Goal: Task Accomplishment & Management: Complete application form

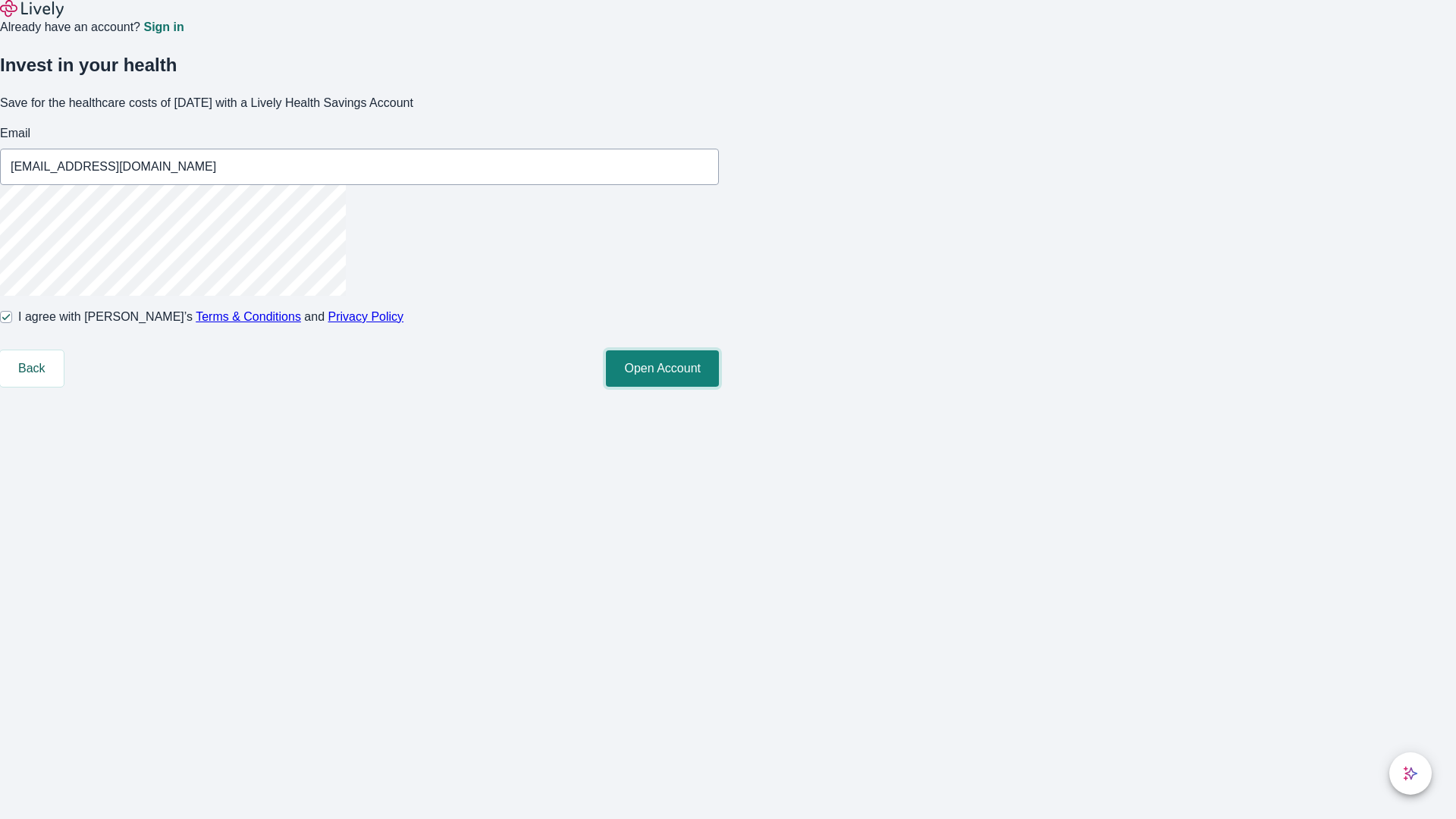
click at [719, 387] on button "Open Account" at bounding box center [663, 369] width 113 height 37
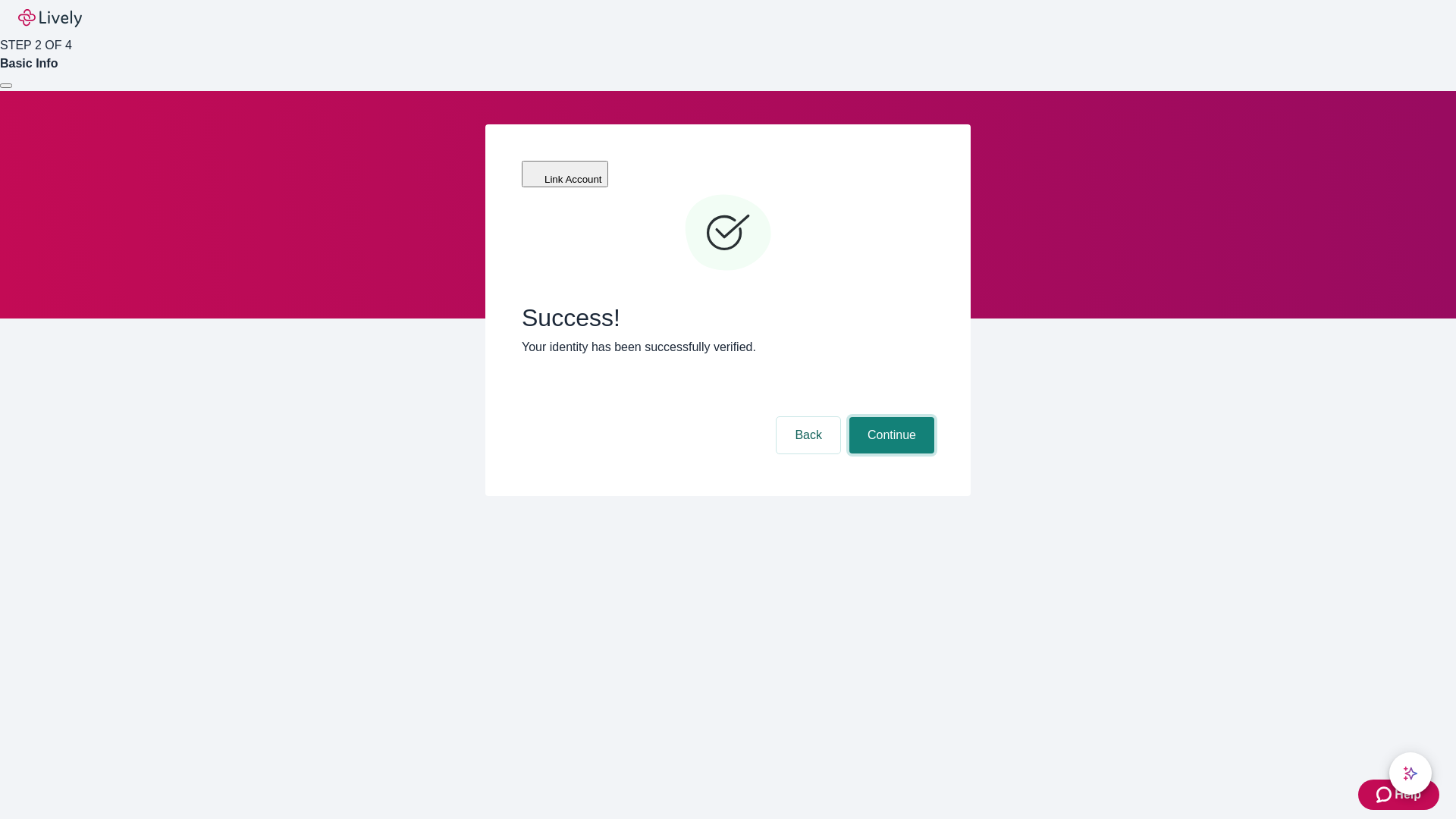
click at [889, 417] on button "Continue" at bounding box center [892, 436] width 85 height 37
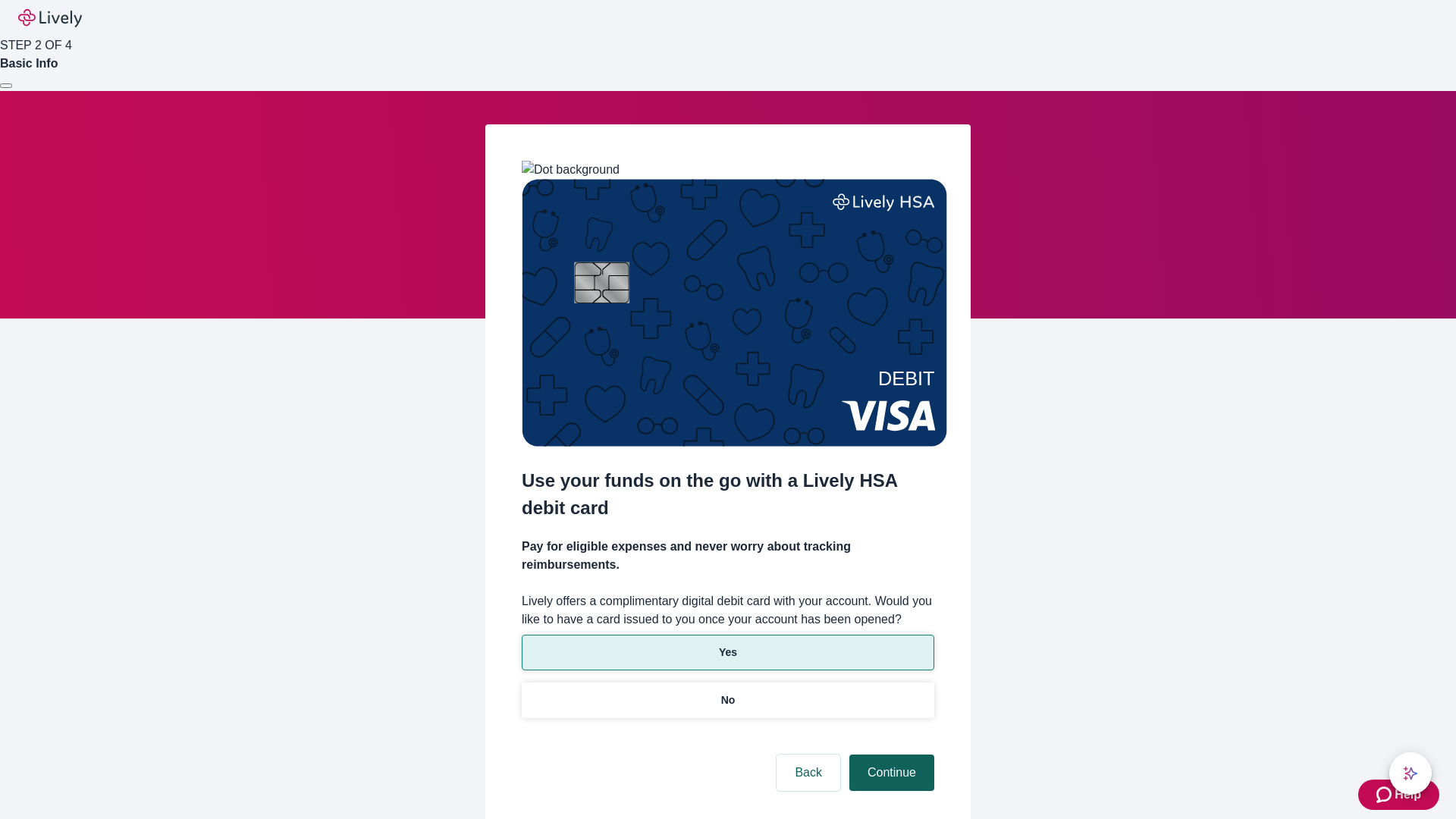
click at [727, 645] on p "Yes" at bounding box center [728, 653] width 18 height 16
click at [889, 755] on button "Continue" at bounding box center [892, 773] width 85 height 37
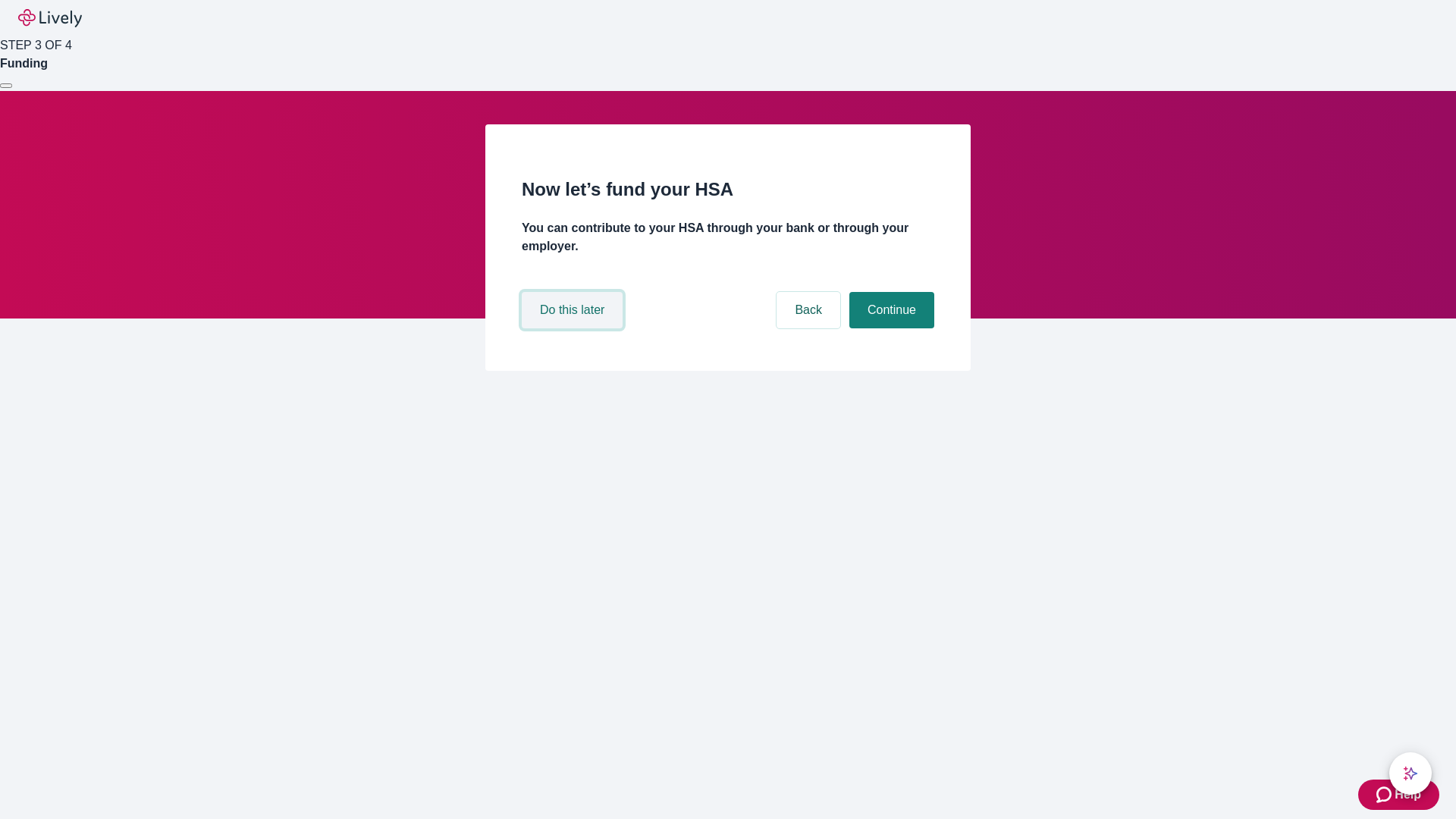
click at [574, 328] on button "Do this later" at bounding box center [572, 310] width 101 height 37
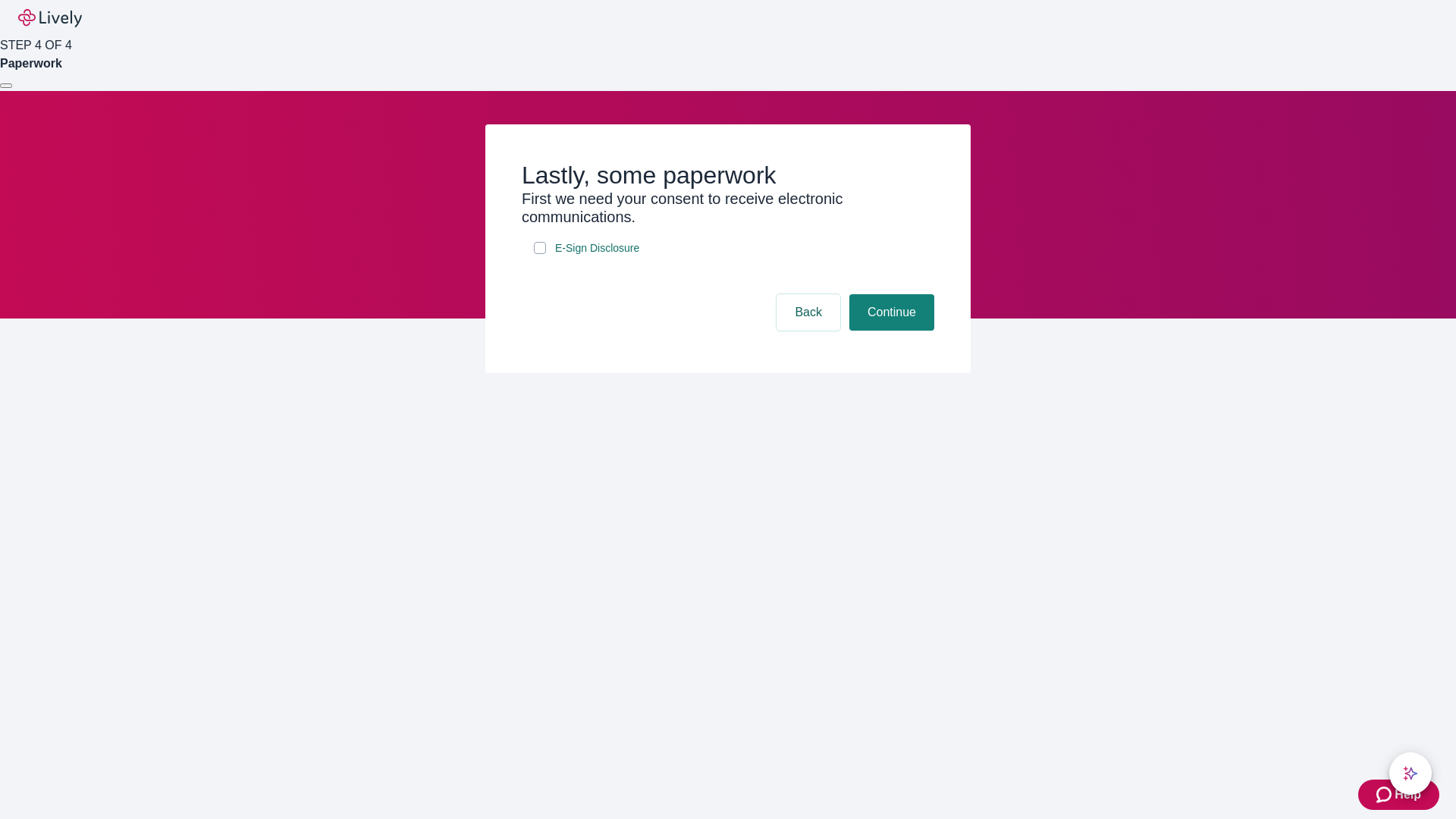
click at [540, 254] on input "E-Sign Disclosure" at bounding box center [540, 248] width 12 height 12
checkbox input "true"
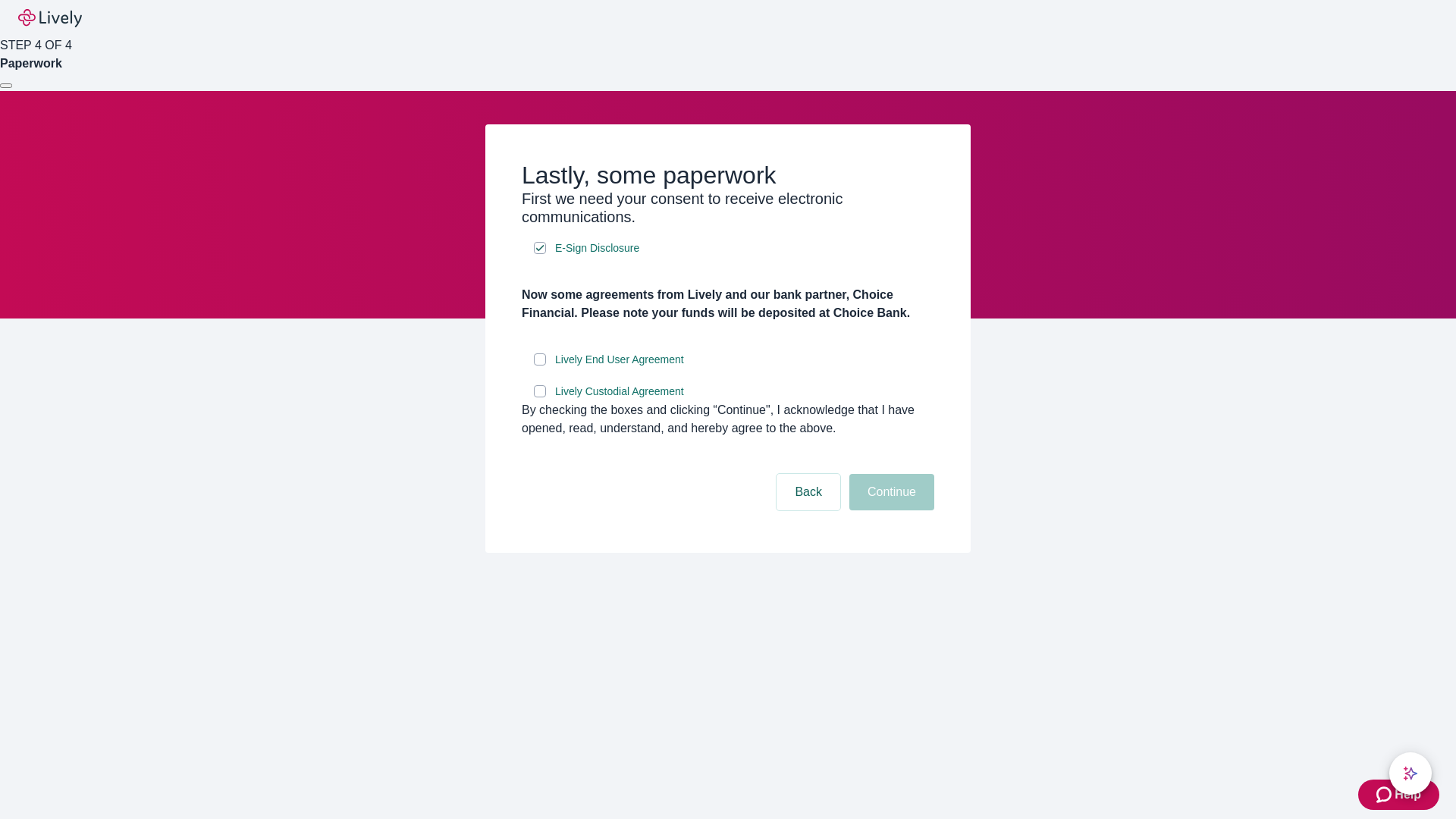
click at [540, 366] on input "Lively End User Agreement" at bounding box center [540, 360] width 12 height 12
checkbox input "true"
click at [540, 397] on input "Lively Custodial Agreement" at bounding box center [540, 391] width 12 height 12
checkbox input "true"
click at [889, 511] on button "Continue" at bounding box center [892, 492] width 85 height 37
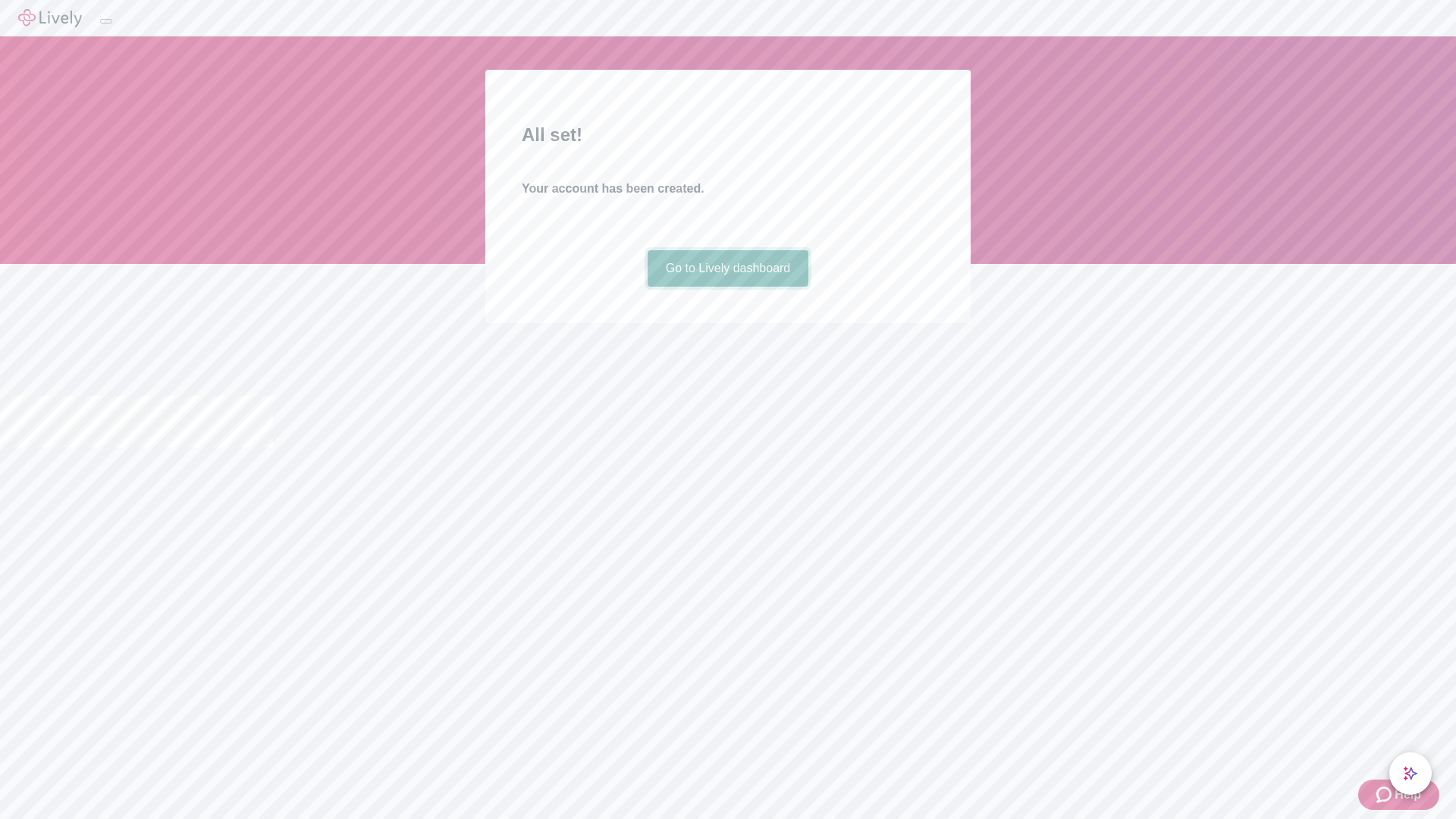
click at [727, 287] on link "Go to Lively dashboard" at bounding box center [728, 268] width 161 height 37
